Goal: Transaction & Acquisition: Book appointment/travel/reservation

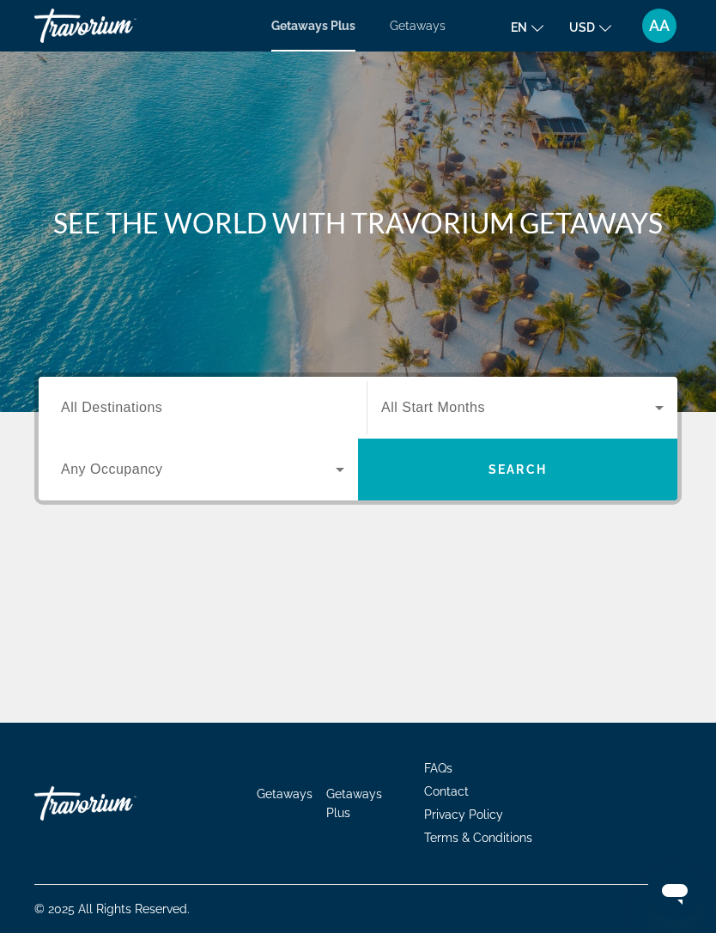
click at [648, 405] on span "Search widget" at bounding box center [518, 407] width 274 height 21
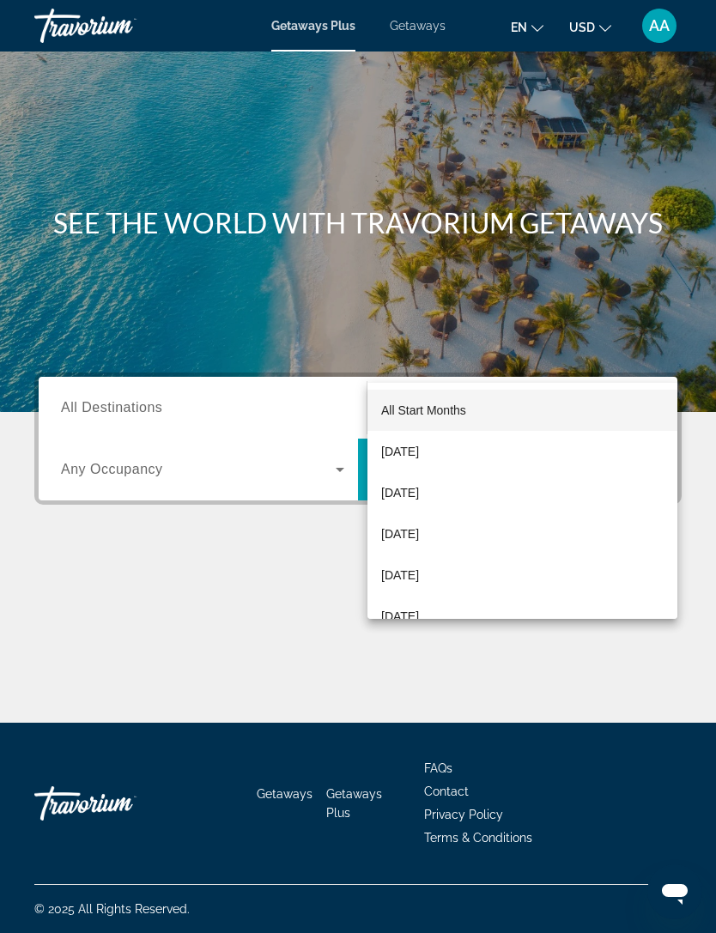
scroll to position [55, 0]
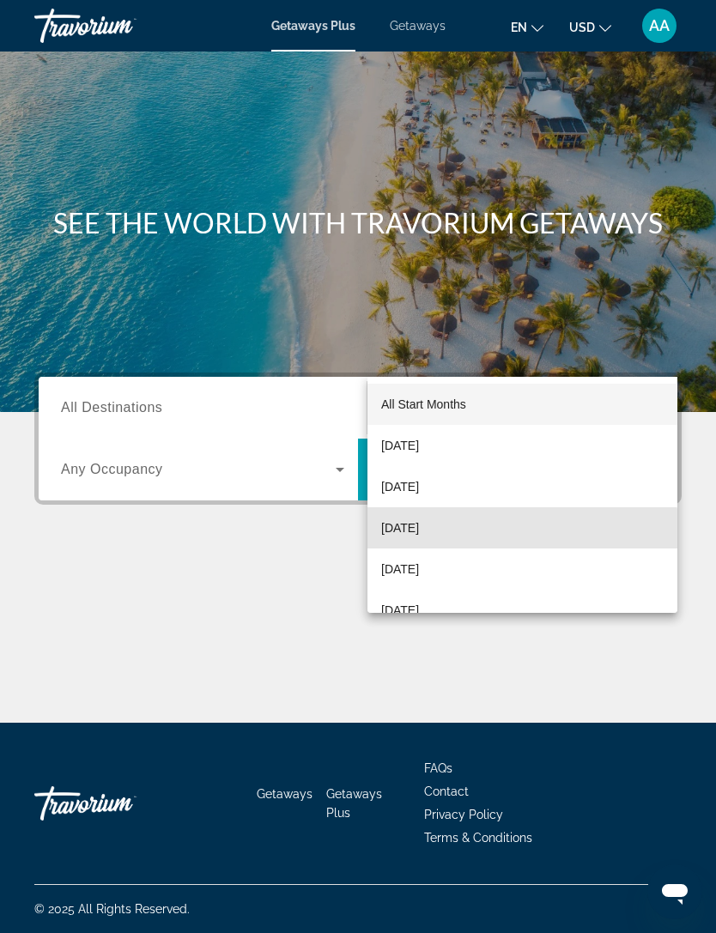
click at [419, 537] on span "November 2025" at bounding box center [400, 527] width 38 height 21
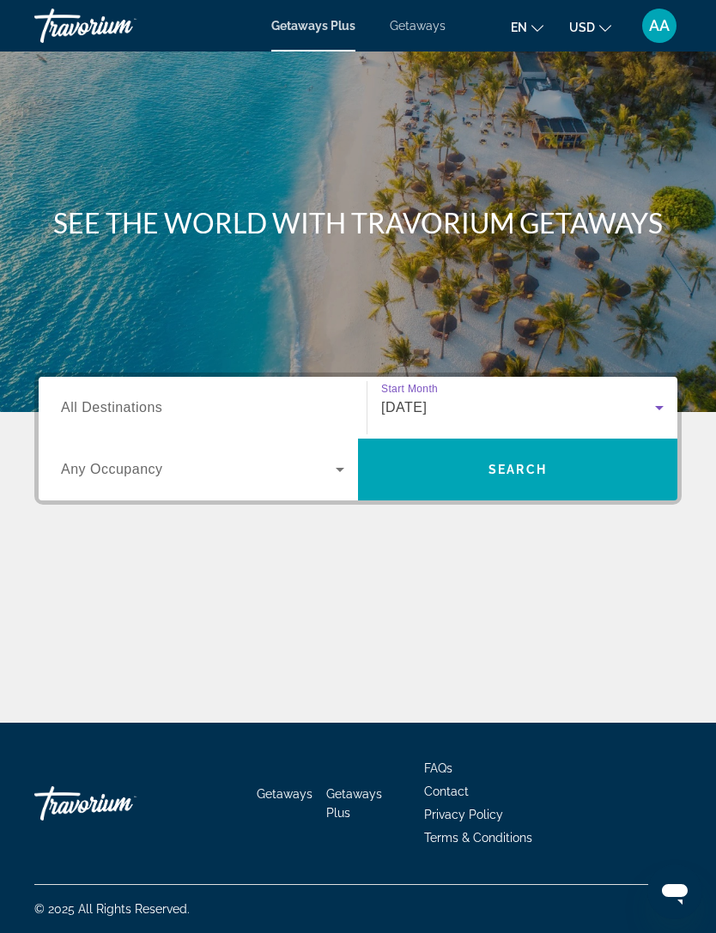
click at [342, 459] on icon "Search widget" at bounding box center [339, 469] width 21 height 21
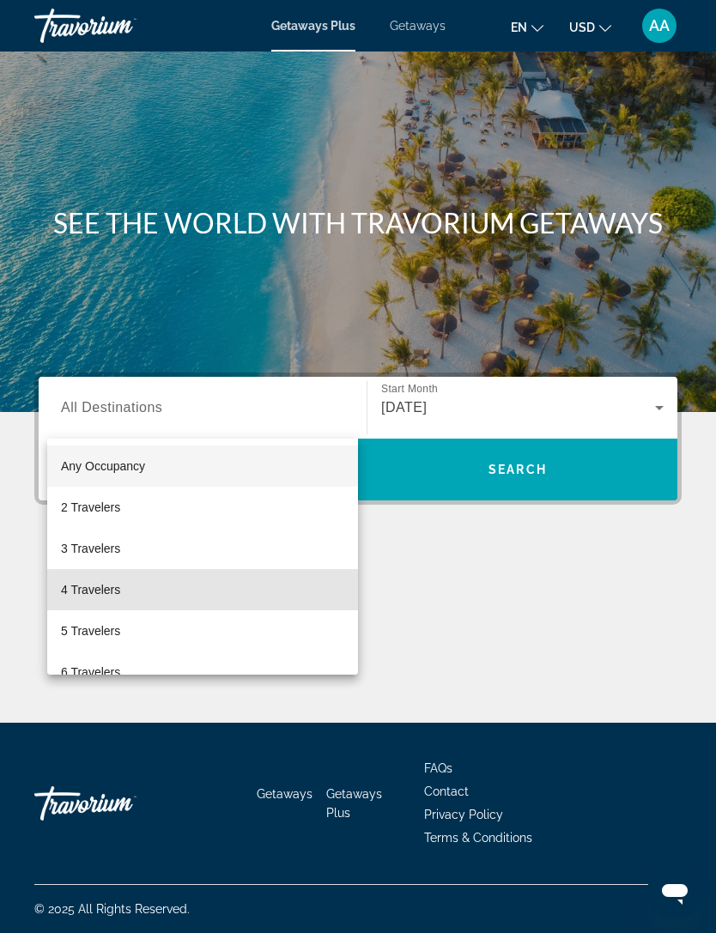
click at [105, 597] on span "4 Travelers" at bounding box center [90, 589] width 59 height 21
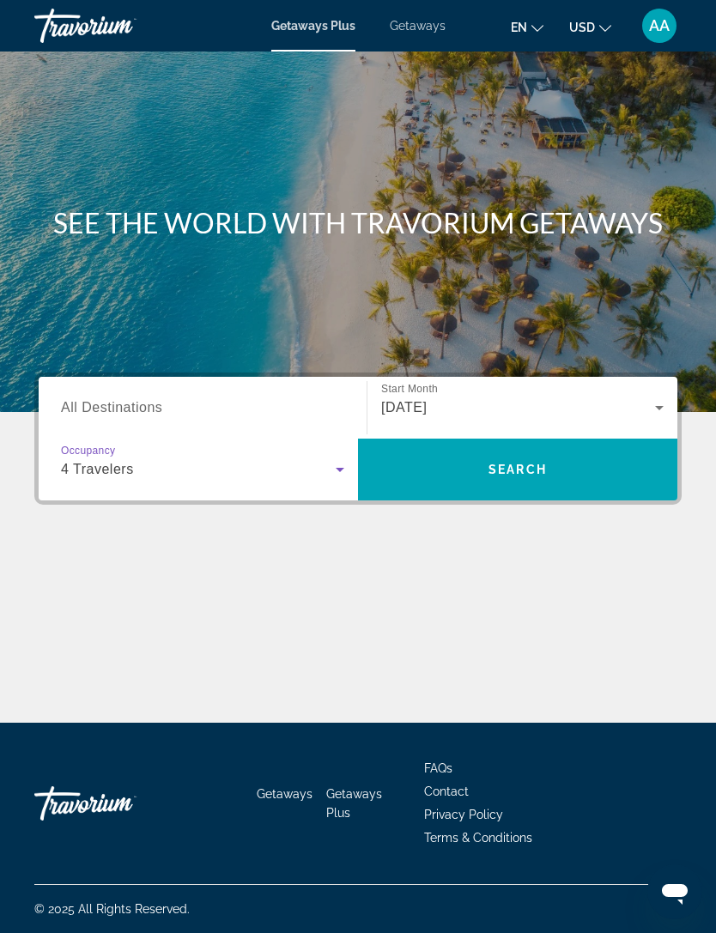
click at [257, 398] on input "Destination All Destinations" at bounding box center [202, 408] width 283 height 21
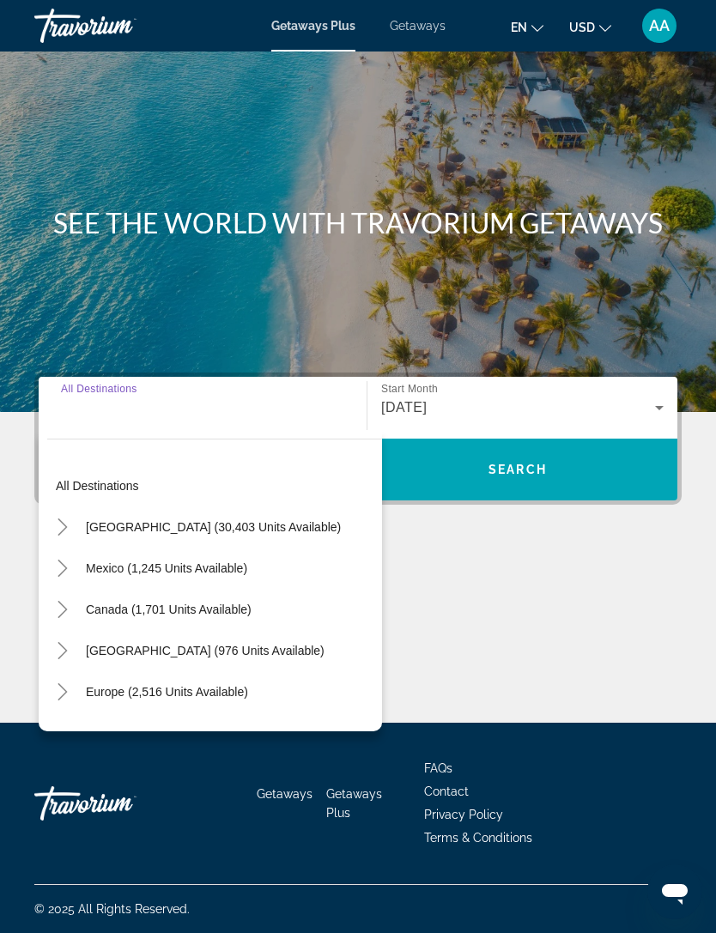
click at [215, 520] on span "United States (30,403 units available)" at bounding box center [213, 527] width 255 height 14
type input "**********"
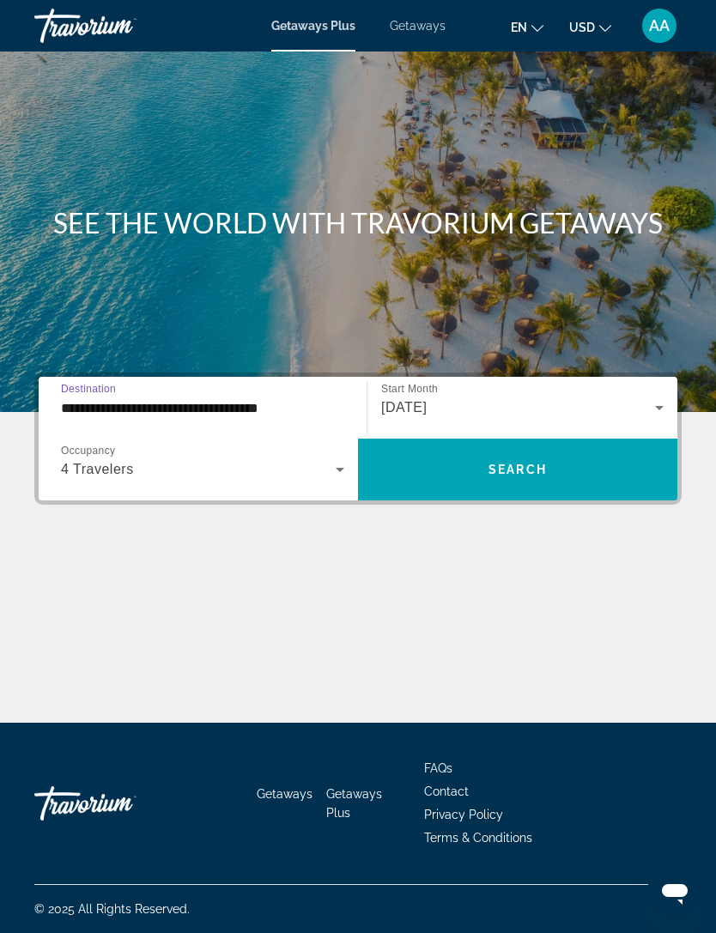
click at [548, 449] on span "Search widget" at bounding box center [517, 469] width 319 height 41
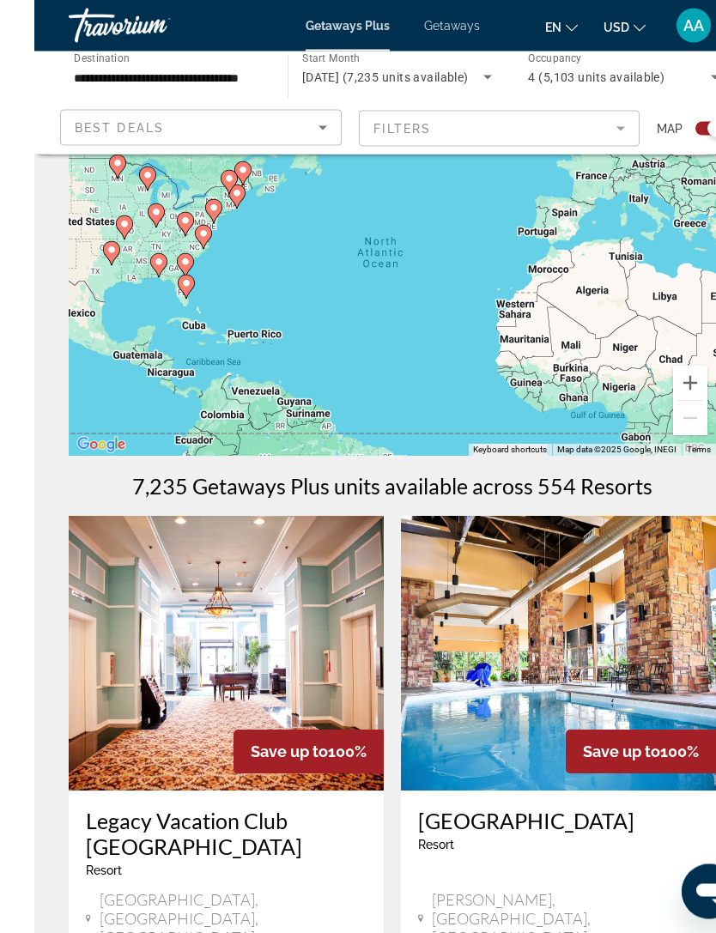
scroll to position [57, 0]
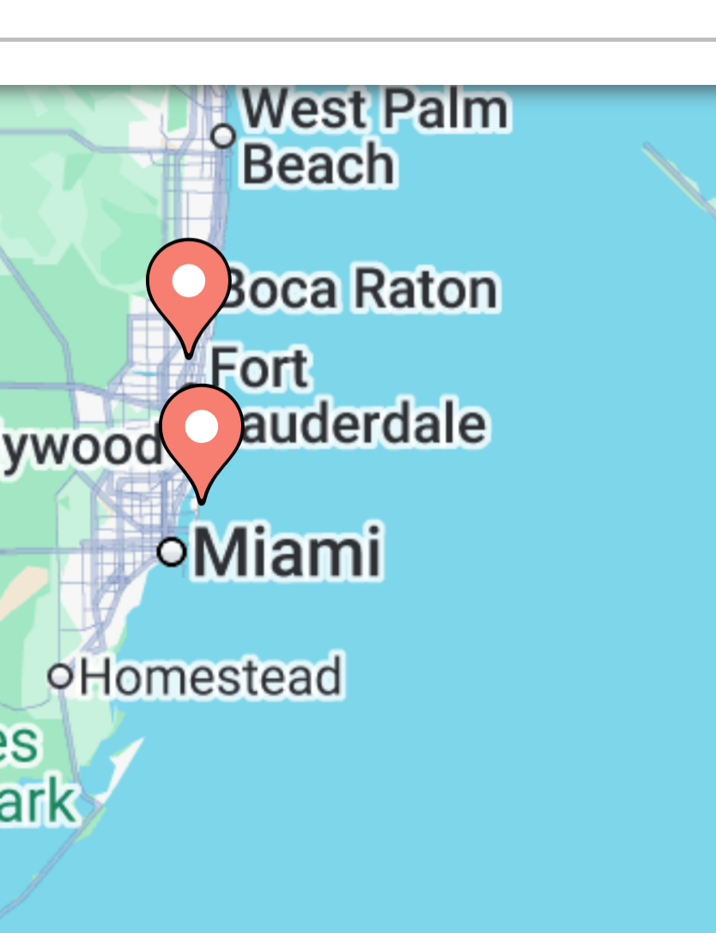
type input "**********"
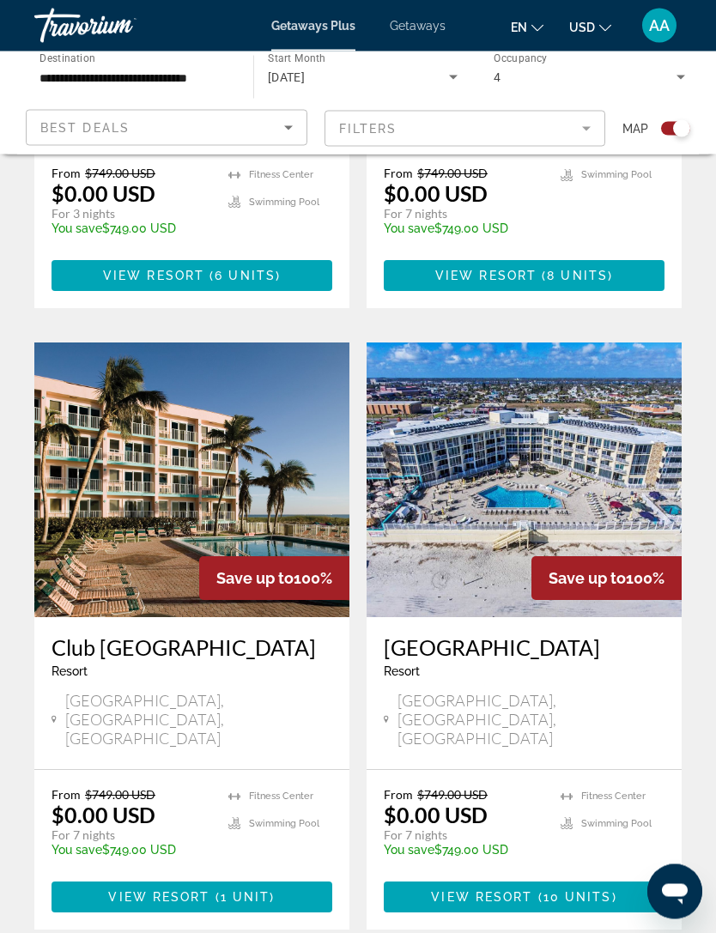
scroll to position [879, 0]
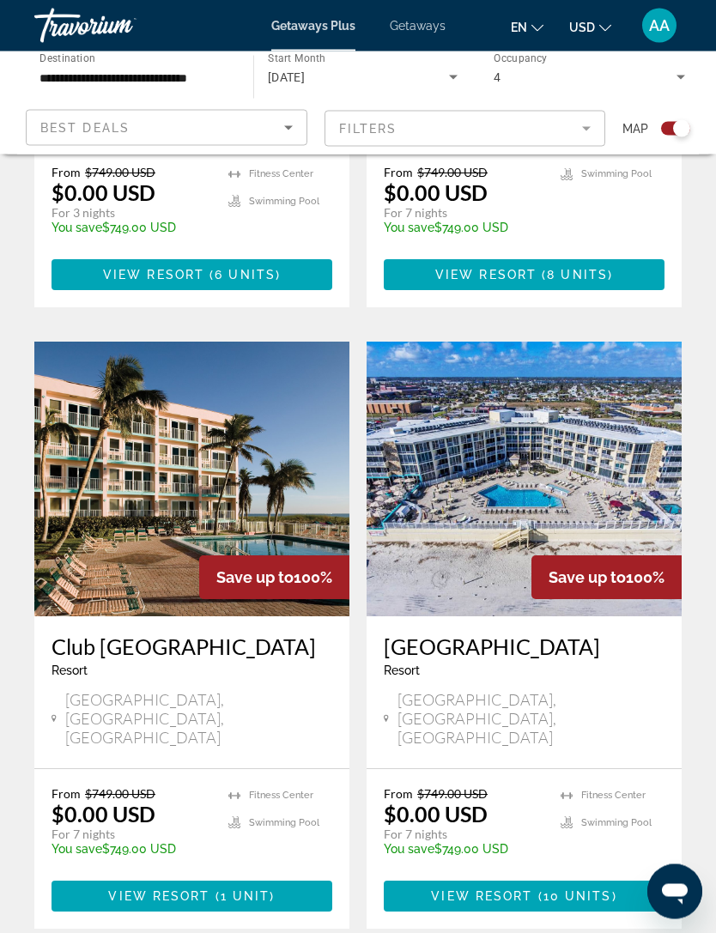
click at [287, 470] on img "Main content" at bounding box center [191, 479] width 315 height 275
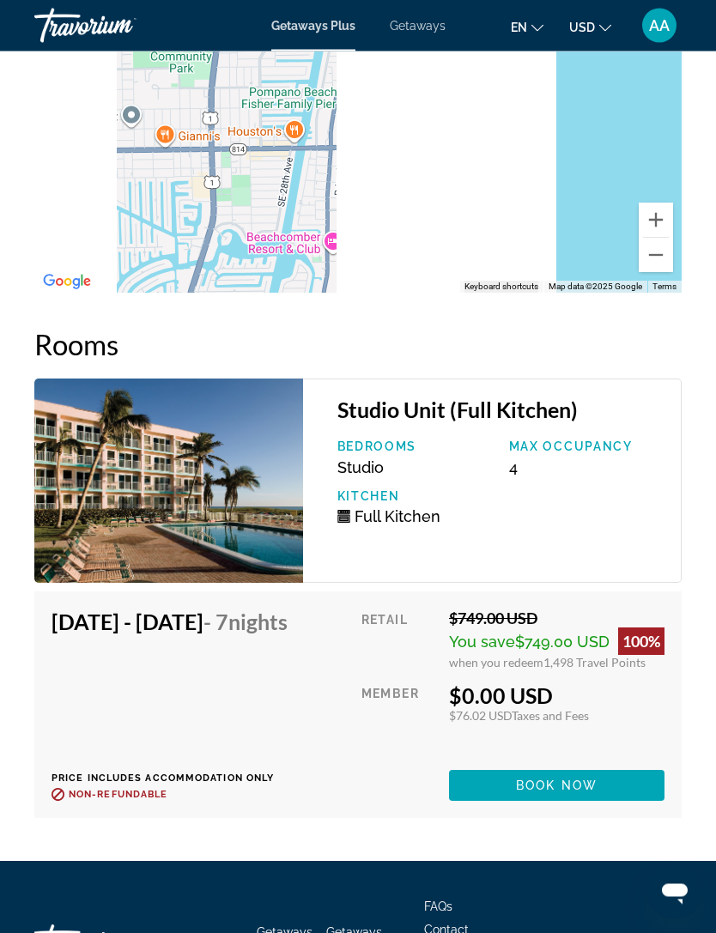
scroll to position [3948, 0]
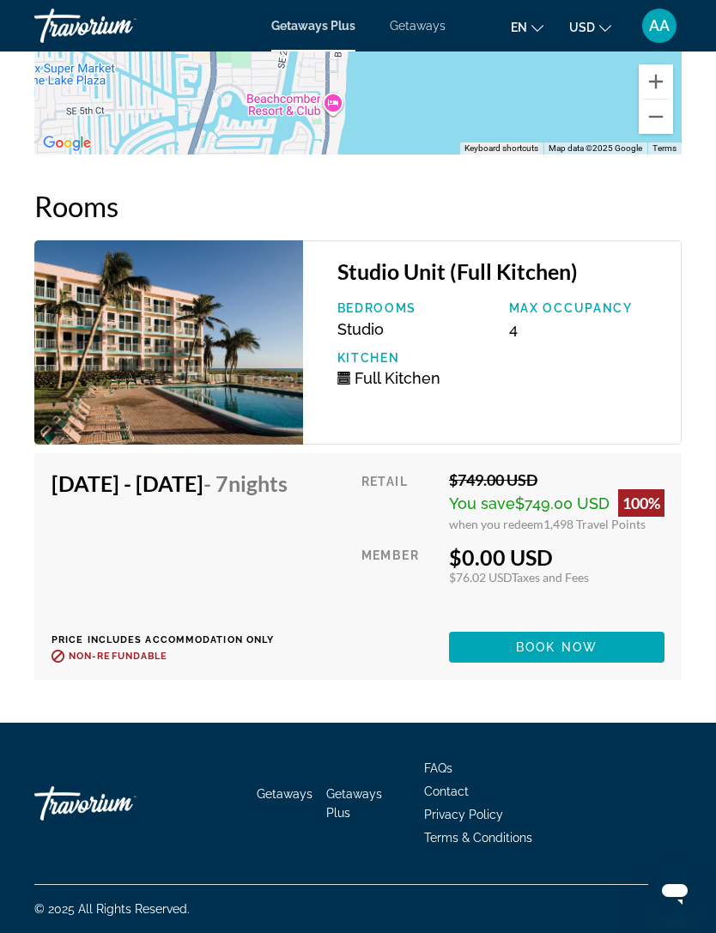
click at [563, 654] on span "Book now" at bounding box center [557, 647] width 82 height 14
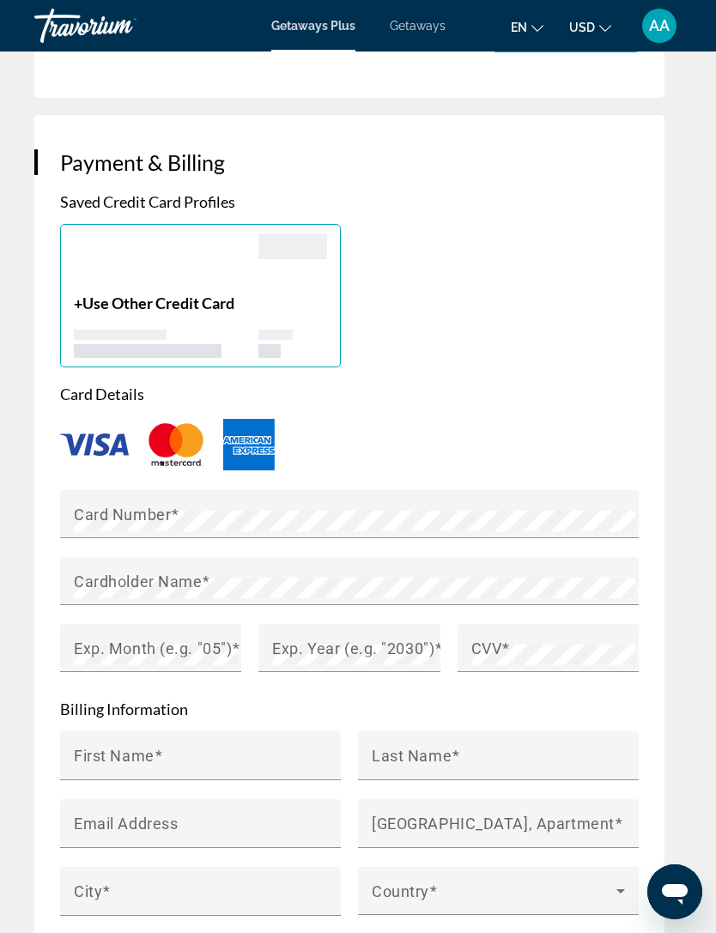
scroll to position [1637, 0]
click at [148, 505] on mat-label "Card Number" at bounding box center [122, 514] width 97 height 18
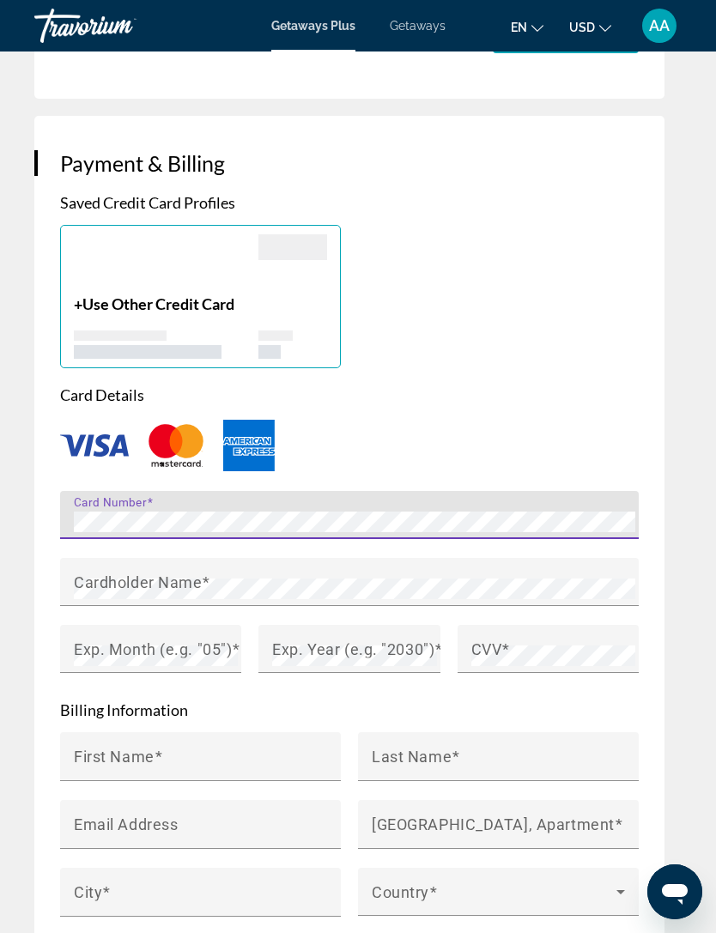
click at [196, 572] on mat-label "Cardholder Name" at bounding box center [138, 581] width 128 height 18
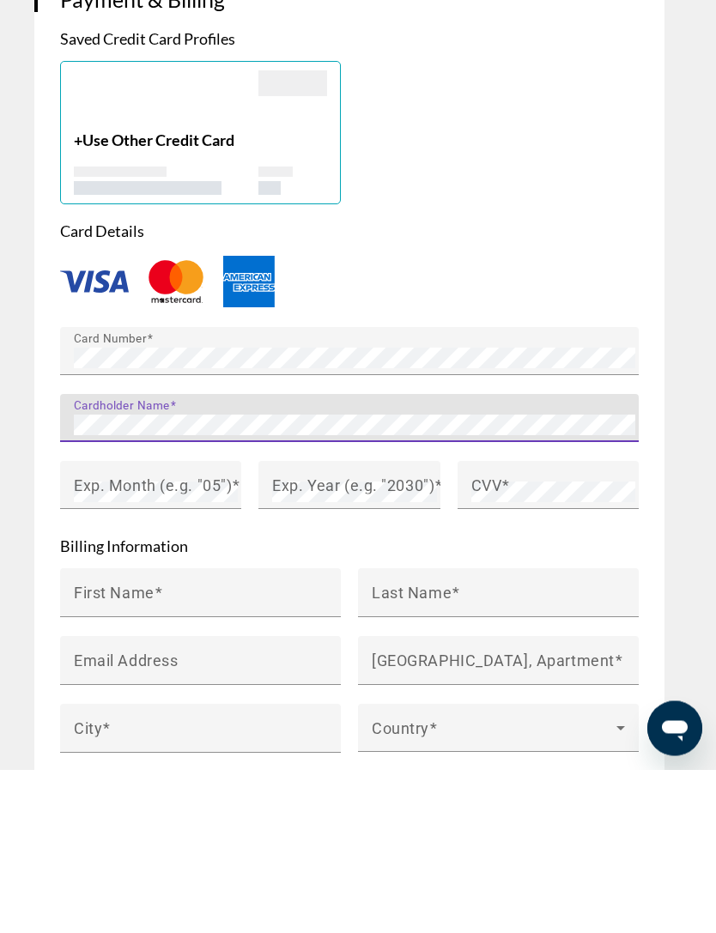
click at [195, 639] on mat-label "Exp. Month (e.g. "05")" at bounding box center [153, 648] width 158 height 18
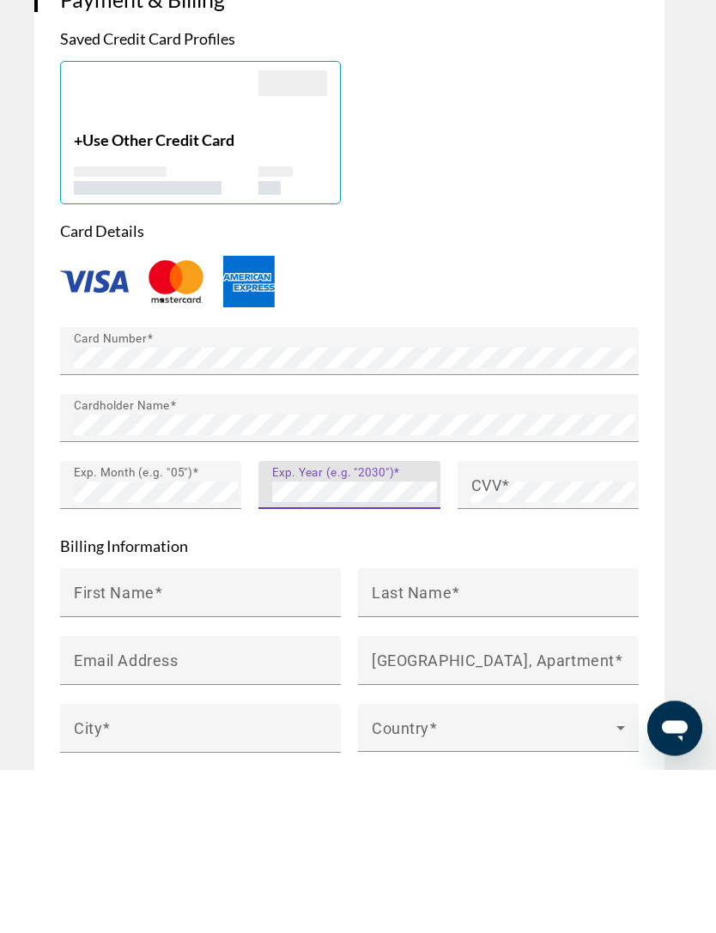
click at [508, 639] on span "Main content" at bounding box center [505, 648] width 9 height 18
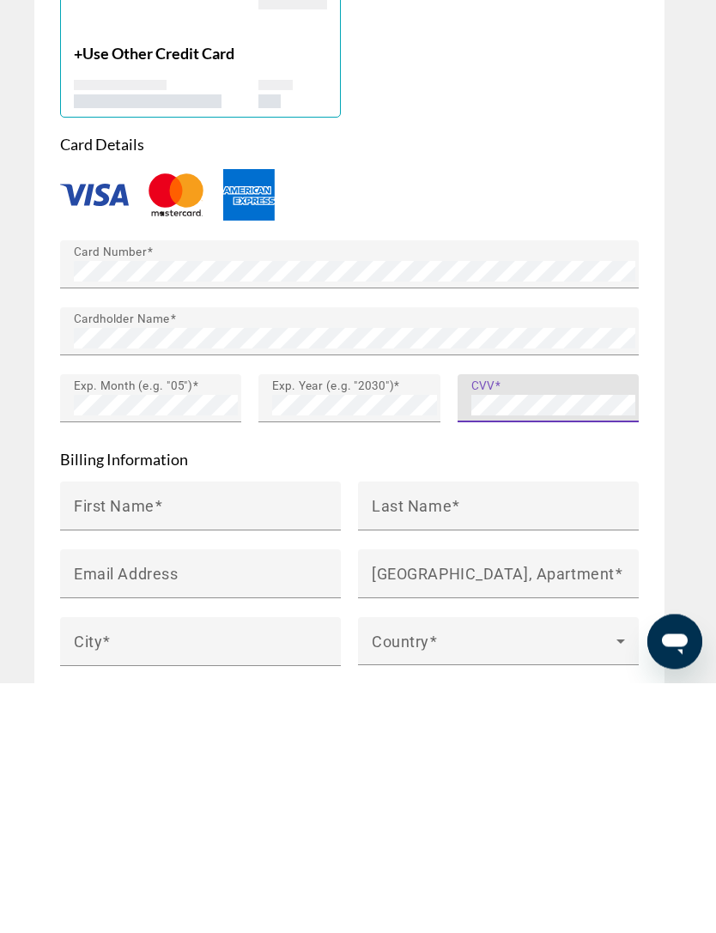
click at [146, 746] on mat-label "First Name" at bounding box center [114, 755] width 81 height 18
click at [146, 753] on input "First Name" at bounding box center [205, 763] width 263 height 21
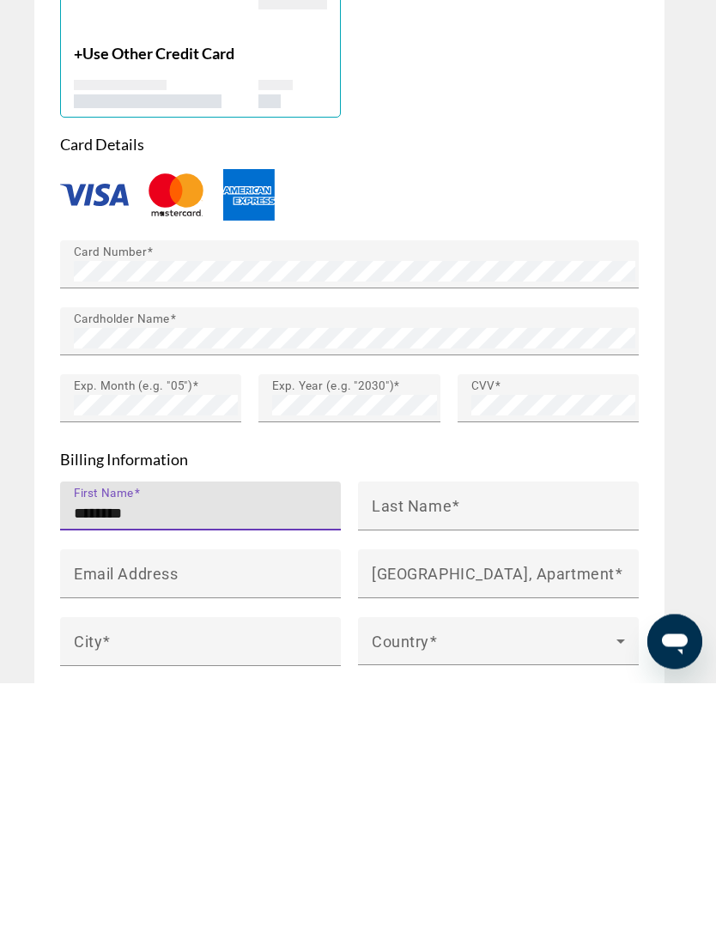
type input "********"
click at [450, 746] on mat-label "Last Name" at bounding box center [412, 755] width 80 height 18
click at [450, 753] on input "Last Name" at bounding box center [503, 763] width 263 height 21
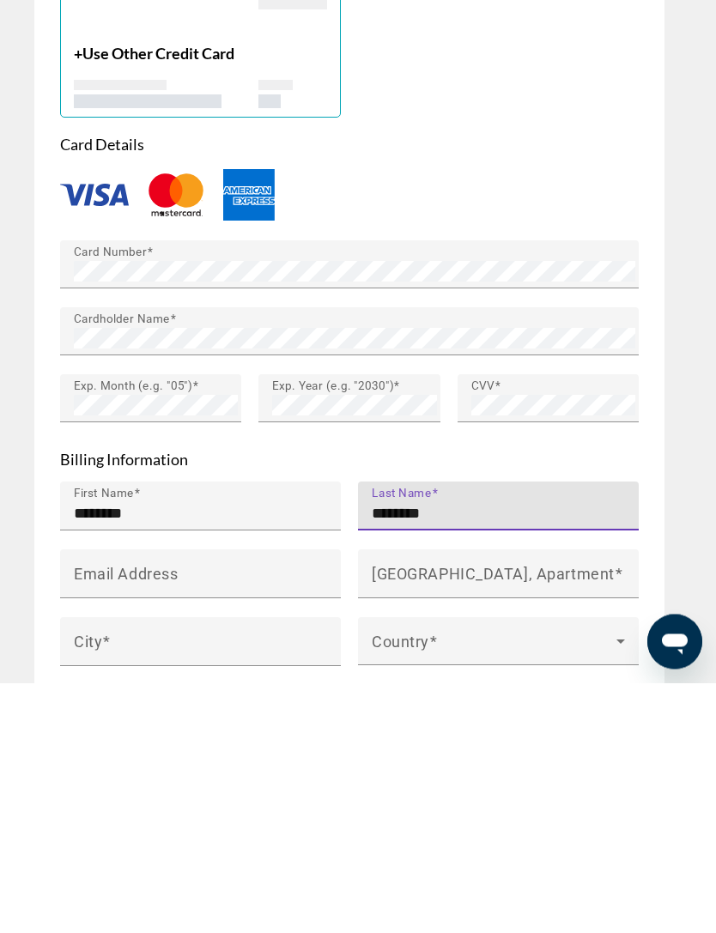
type input "********"
click at [161, 814] on mat-label "Email Address" at bounding box center [126, 823] width 104 height 18
click at [161, 821] on input "Email Address" at bounding box center [205, 831] width 263 height 21
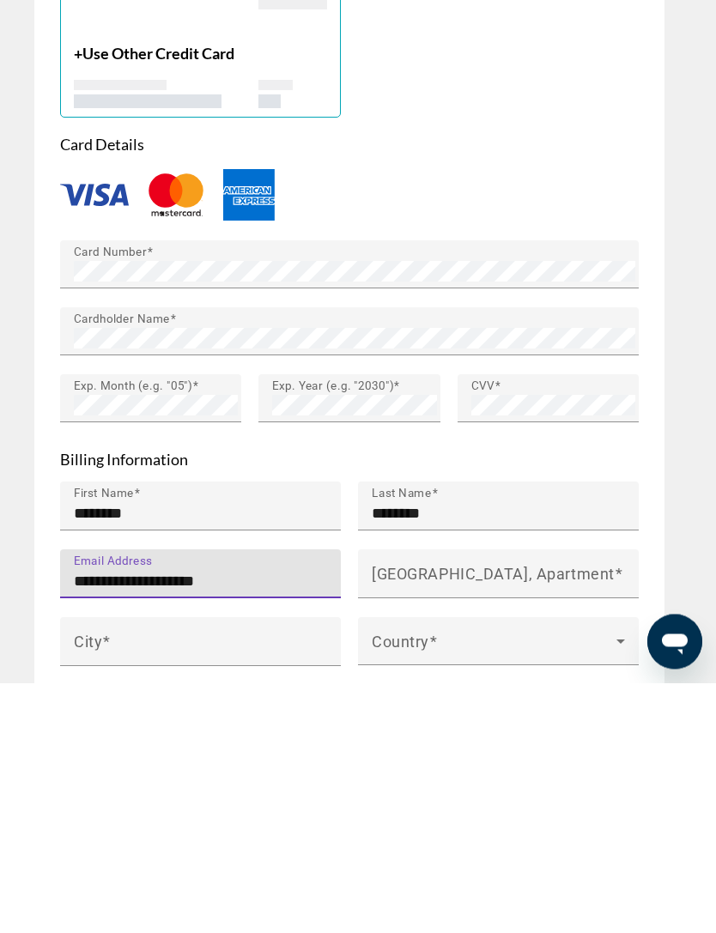
type input "**********"
click at [437, 821] on input "House Number, Street, Apartment" at bounding box center [503, 831] width 263 height 21
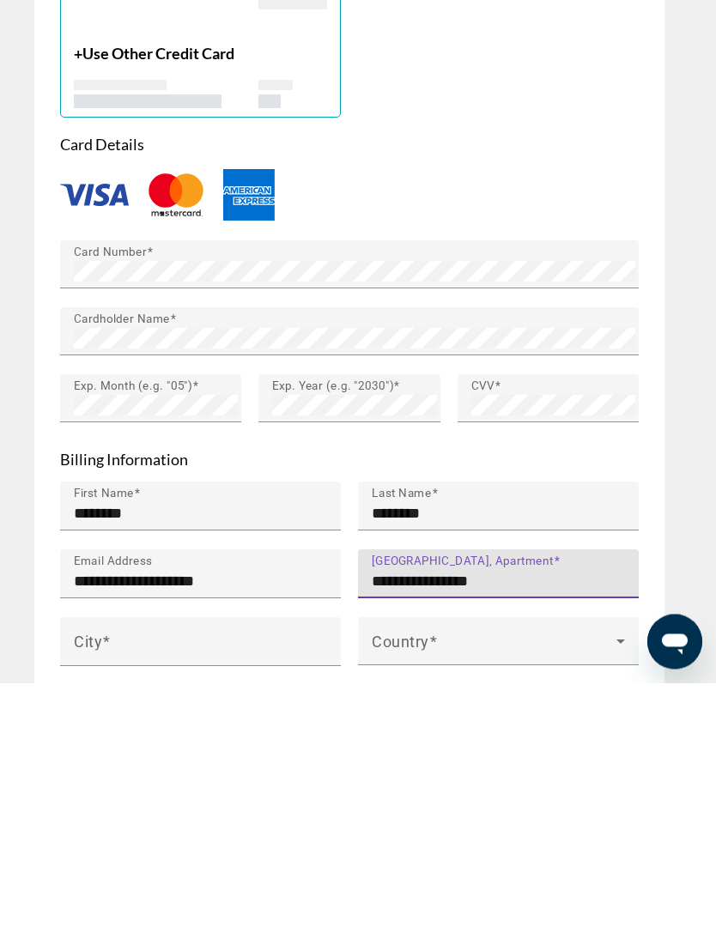
type input "**********"
click at [280, 889] on input "City" at bounding box center [205, 899] width 263 height 21
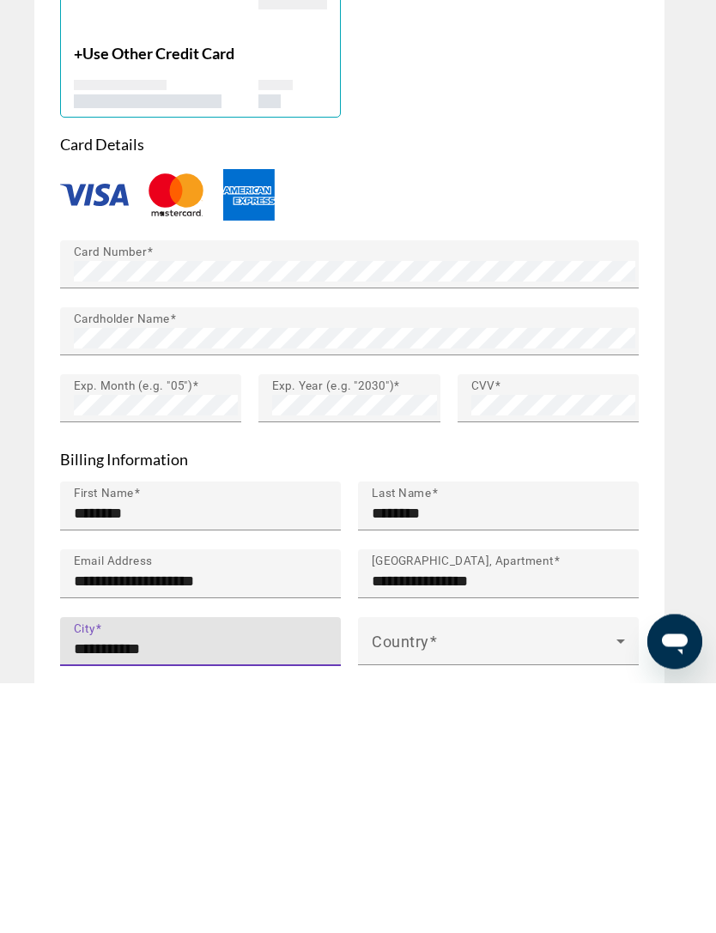
type input "**********"
click at [456, 888] on span "Main content" at bounding box center [494, 898] width 245 height 21
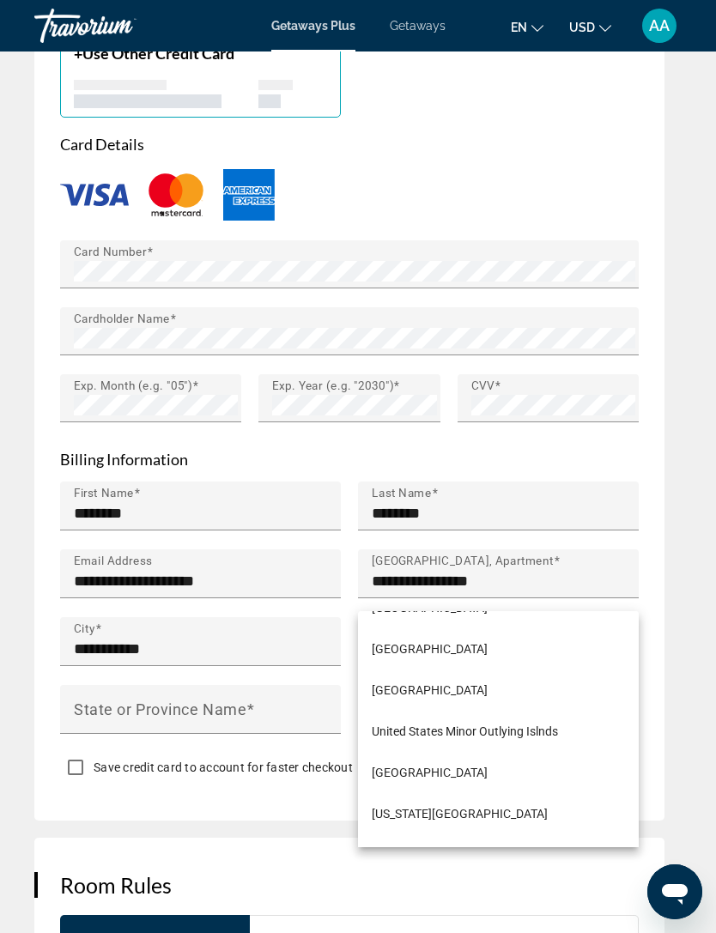
scroll to position [9911, 0]
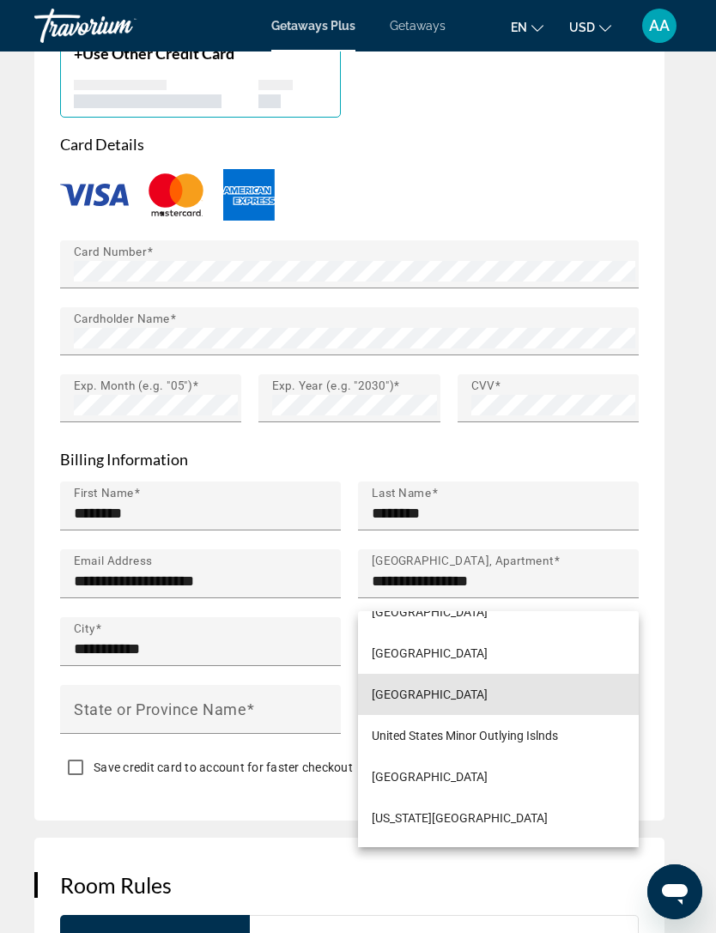
click at [479, 704] on span "United States of America" at bounding box center [430, 694] width 116 height 21
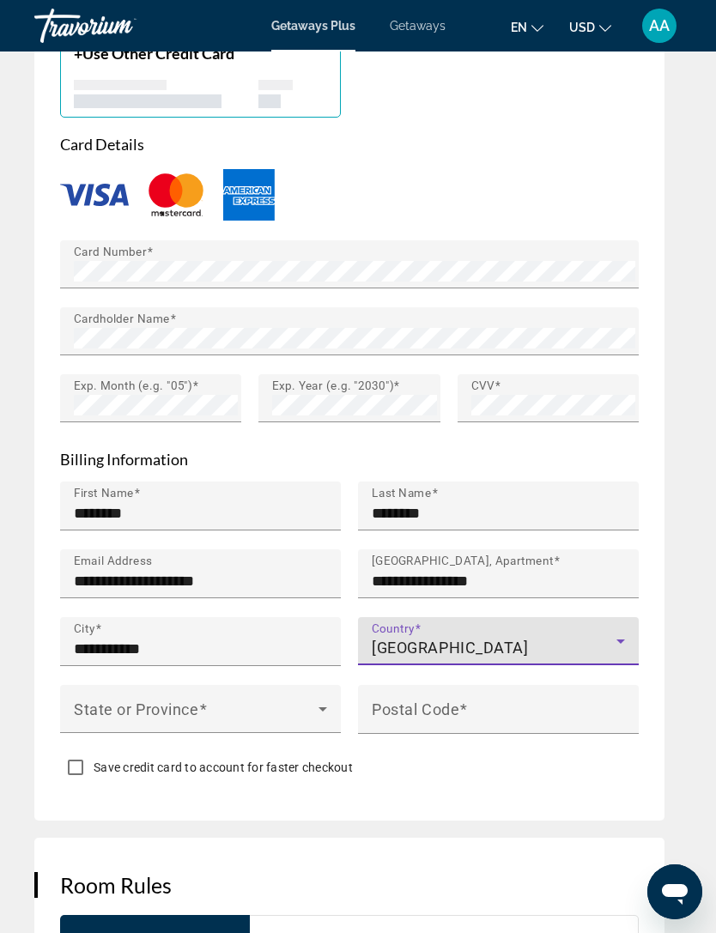
click at [288, 705] on span "Main content" at bounding box center [196, 715] width 245 height 21
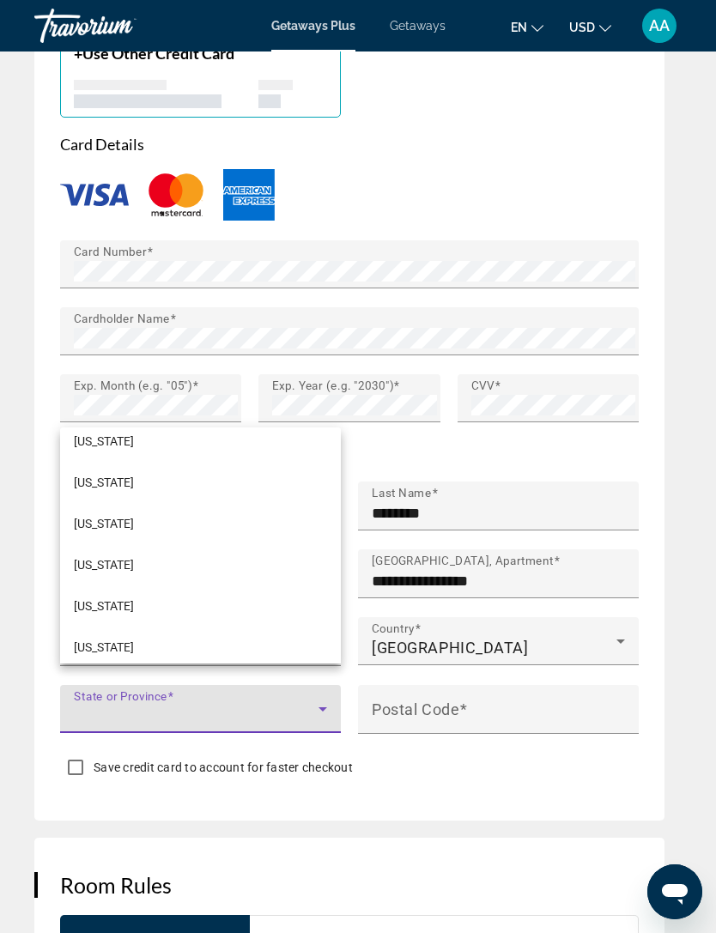
scroll to position [498, 0]
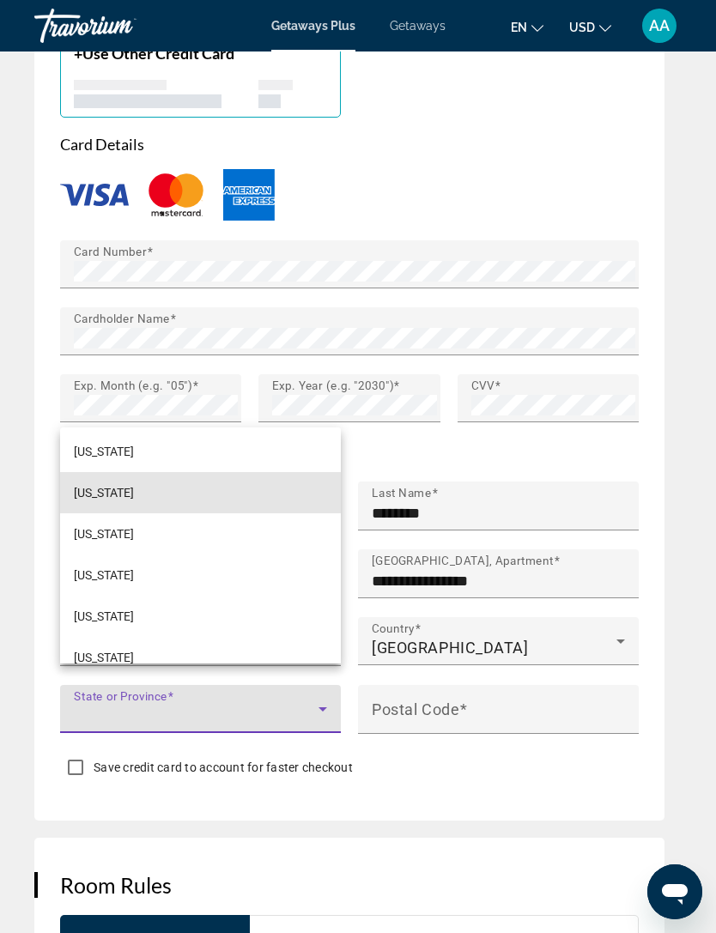
click at [98, 503] on span "Illinois" at bounding box center [104, 492] width 60 height 21
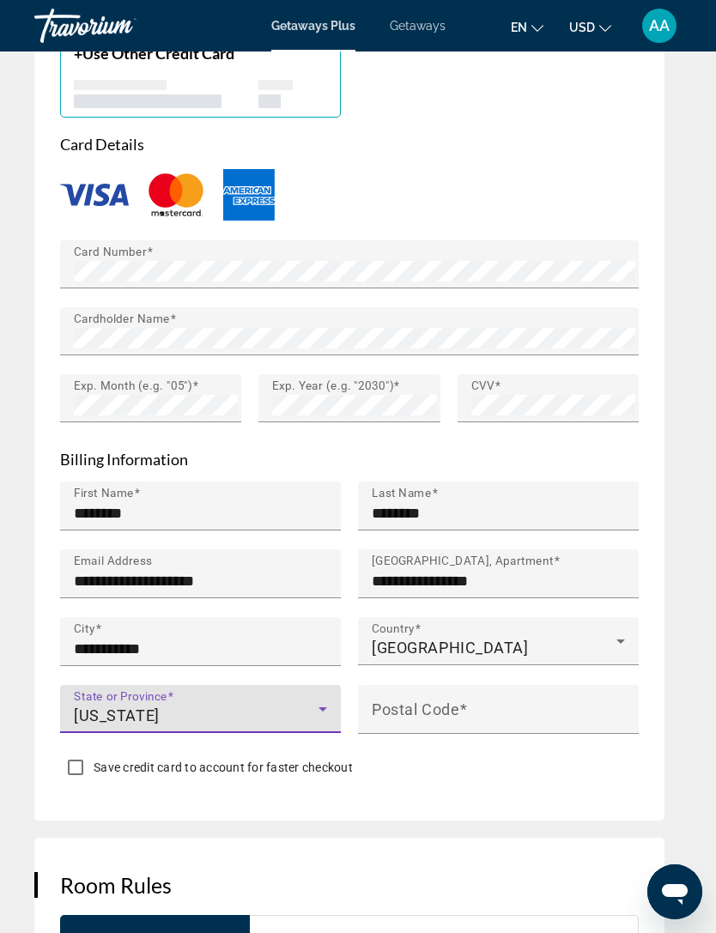
click at [588, 706] on input "Postal Code" at bounding box center [503, 716] width 263 height 21
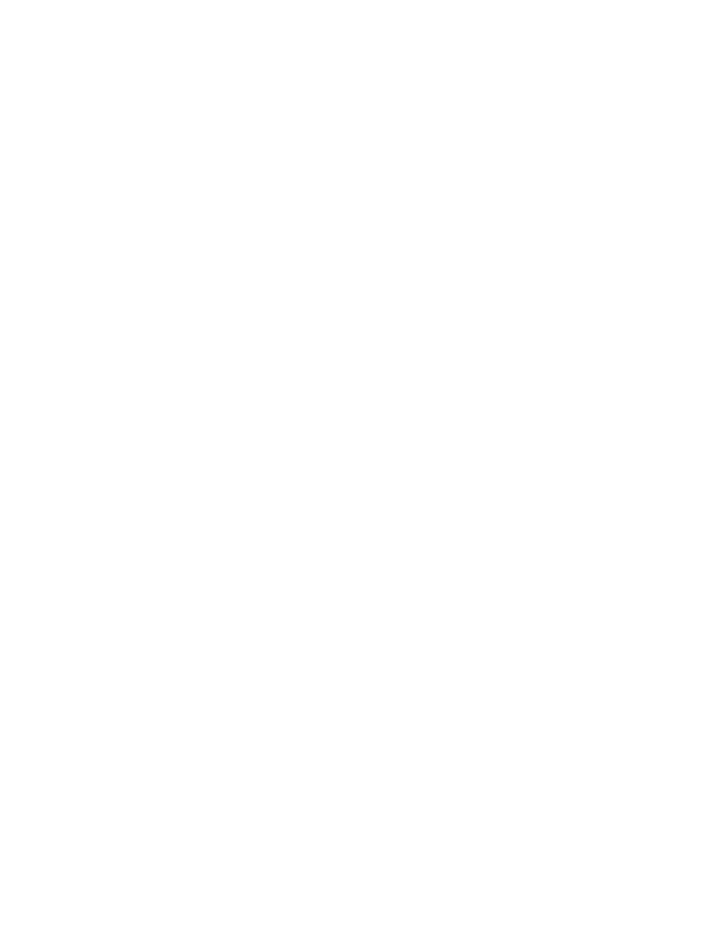
scroll to position [4105, 0]
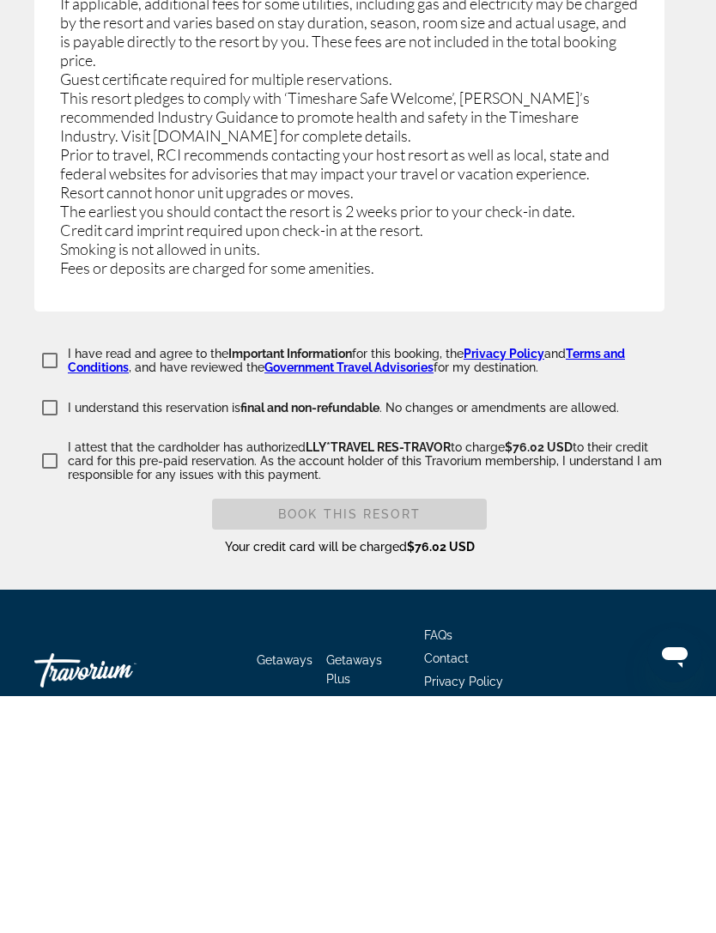
type input "*****"
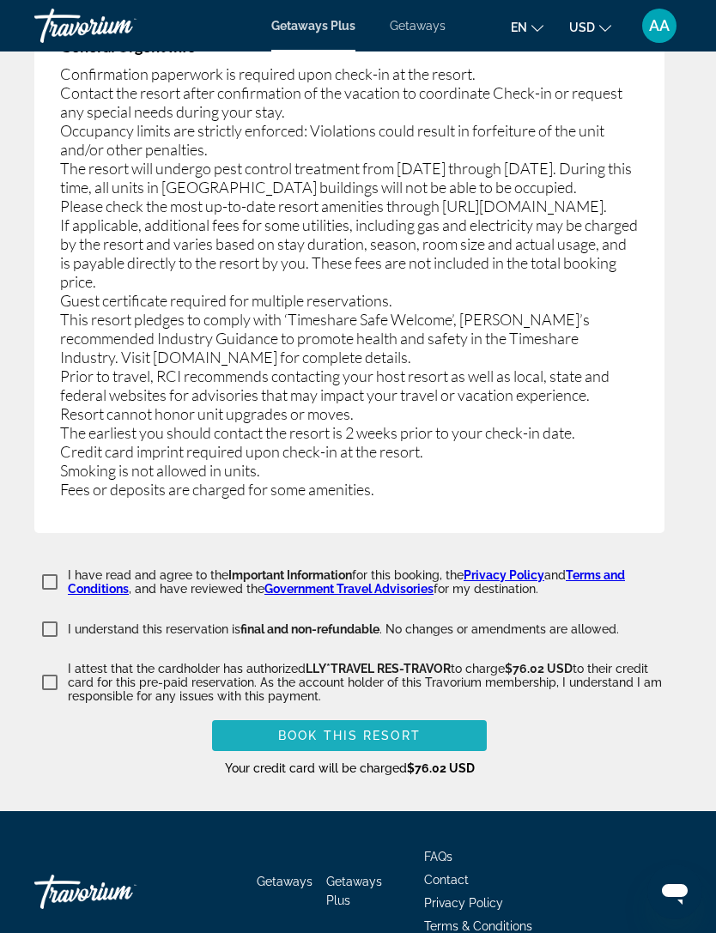
click at [416, 728] on span "Book this Resort" at bounding box center [349, 735] width 142 height 14
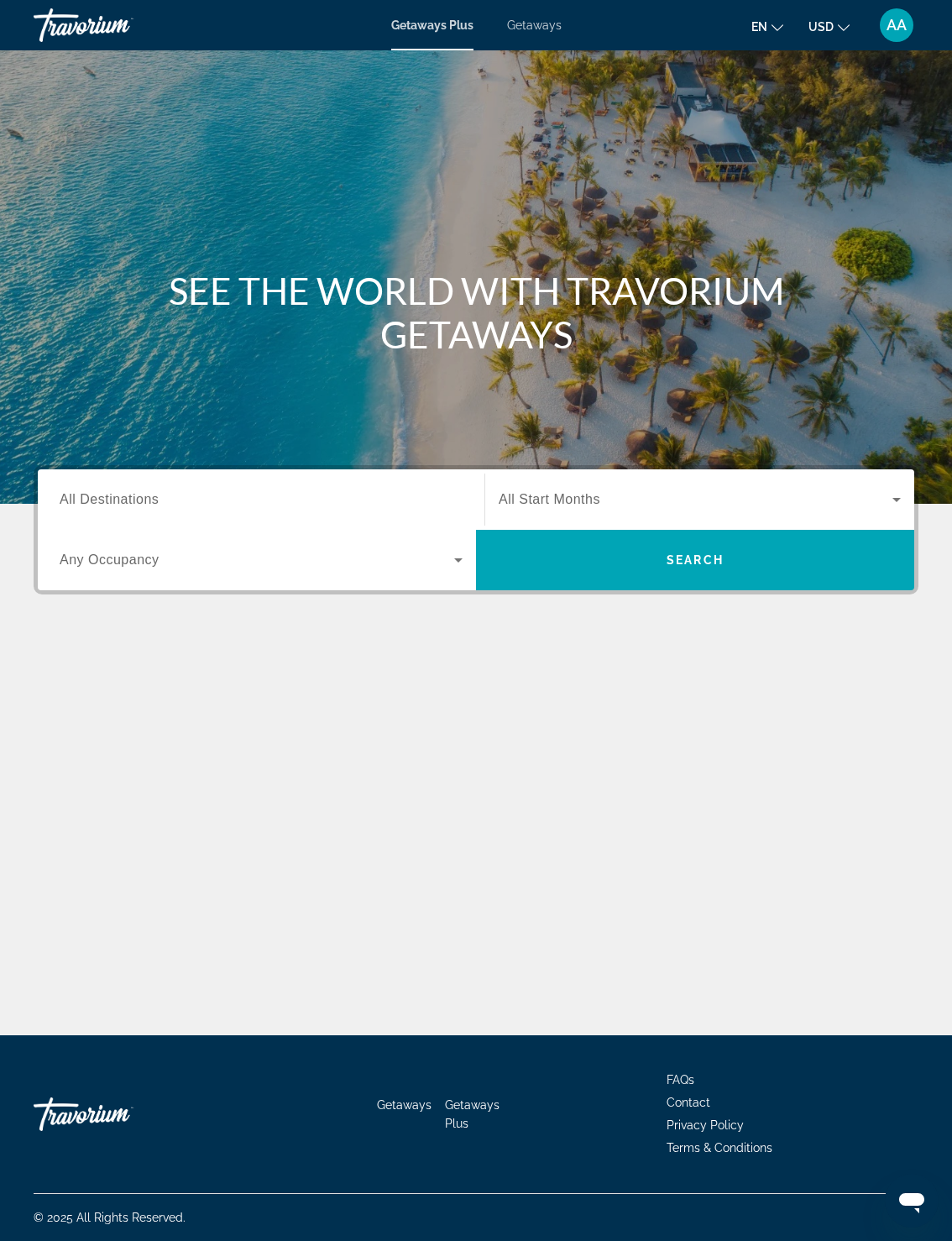
click at [888, 29] on span "AA" at bounding box center [896, 24] width 21 height 17
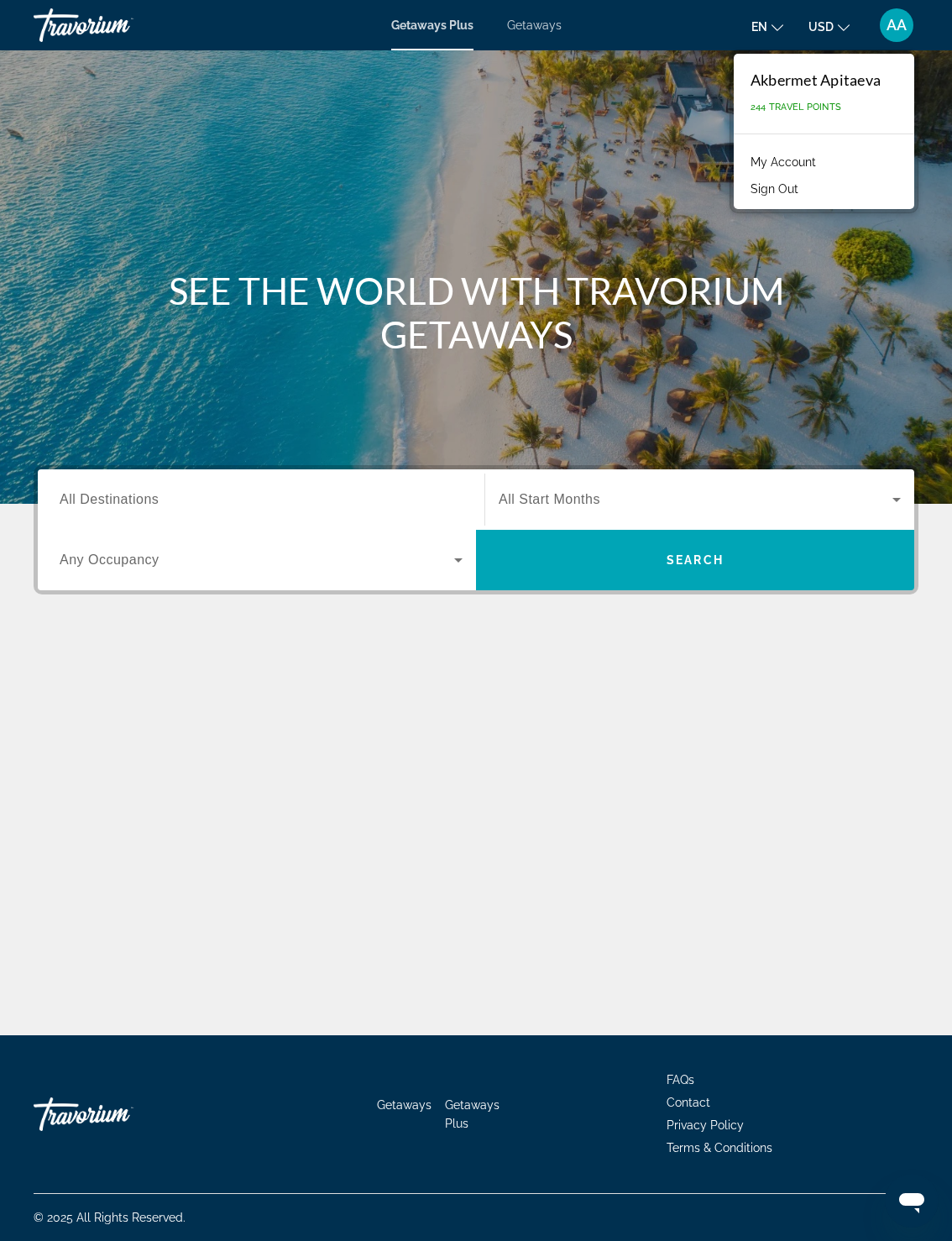
click at [833, 89] on div "Akbermet Apitaeva" at bounding box center [815, 79] width 130 height 19
click at [797, 173] on link "My Account" at bounding box center [784, 161] width 82 height 22
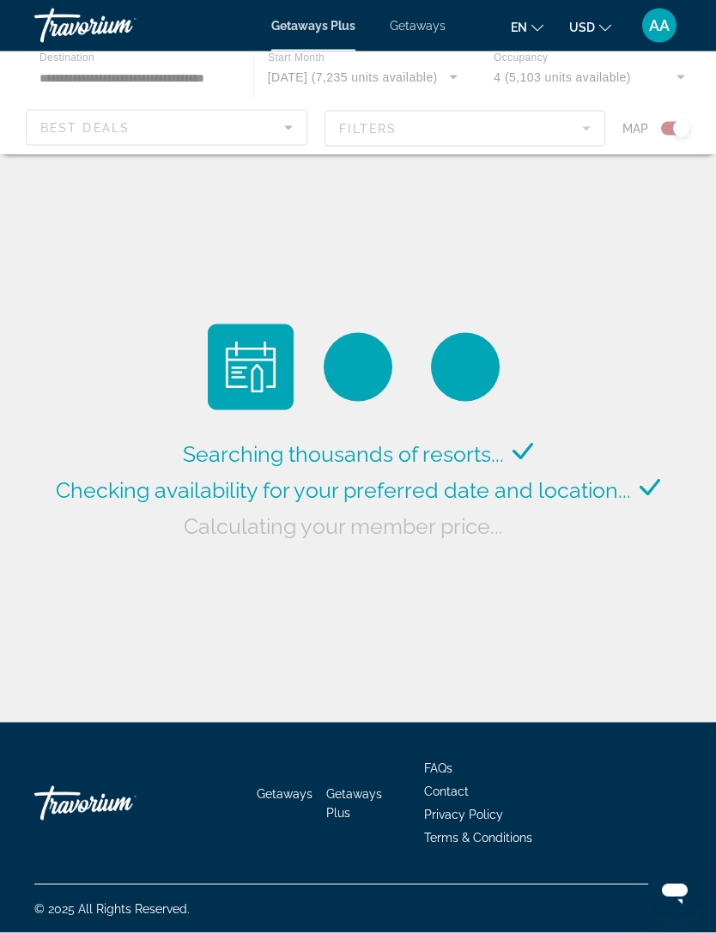
scroll to position [55, 0]
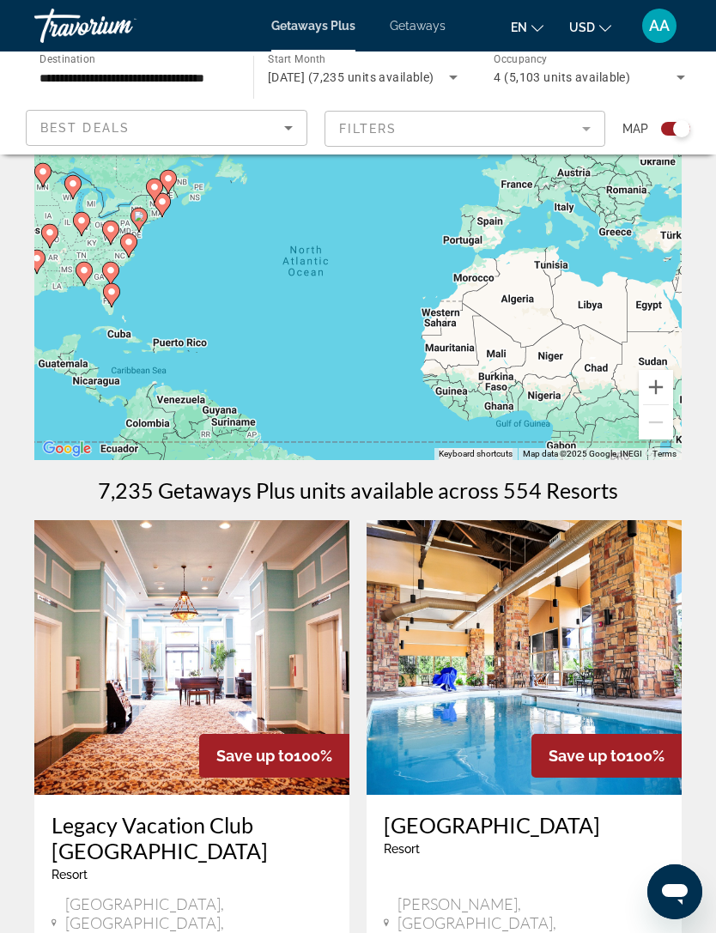
click at [649, 23] on span "AA" at bounding box center [659, 25] width 21 height 17
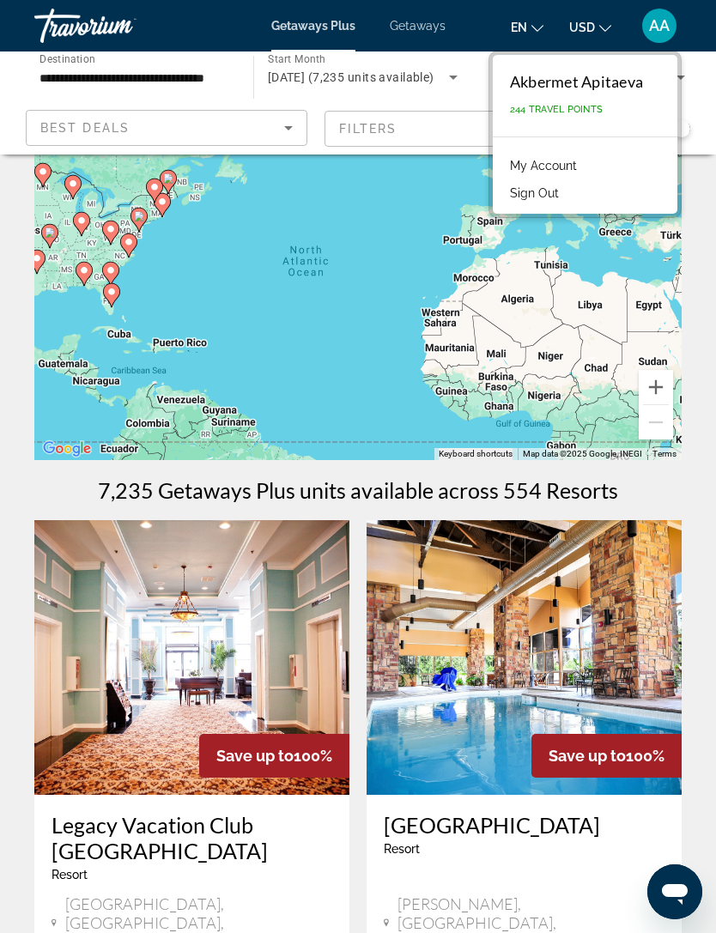
click at [583, 86] on div "Akbermet Apitaeva" at bounding box center [576, 81] width 133 height 19
click at [569, 107] on span "244 Travel Points" at bounding box center [556, 109] width 93 height 11
click at [569, 162] on link "My Account" at bounding box center [543, 165] width 84 height 22
